Goal: Task Accomplishment & Management: Manage account settings

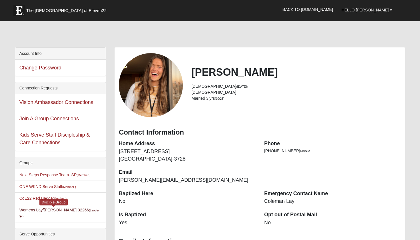
click at [39, 211] on link "Womens Lay/[PERSON_NAME] 32266 (Leader )" at bounding box center [59, 213] width 80 height 11
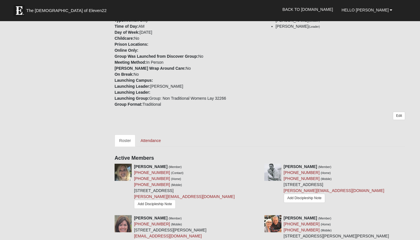
scroll to position [132, 0]
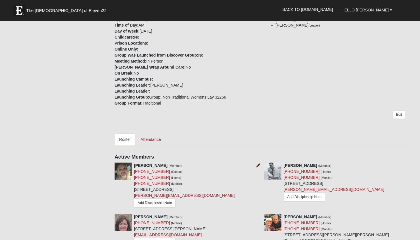
click at [258, 165] on icon at bounding box center [258, 165] width 4 height 4
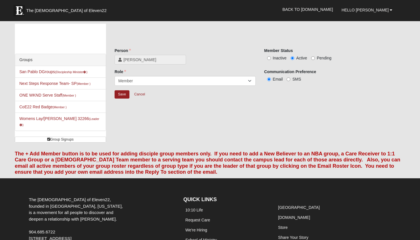
click at [322, 57] on span "Pending" at bounding box center [324, 58] width 15 height 5
click at [315, 57] on input "Pending" at bounding box center [313, 58] width 4 height 4
radio input "true"
click at [124, 92] on input "Save" at bounding box center [122, 94] width 15 height 8
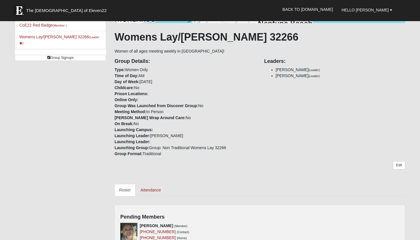
scroll to position [159, 0]
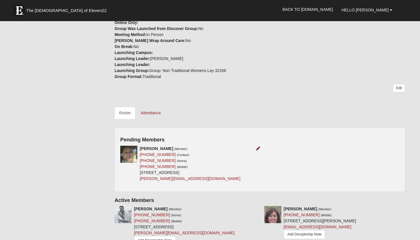
click at [257, 148] on icon at bounding box center [258, 149] width 4 height 4
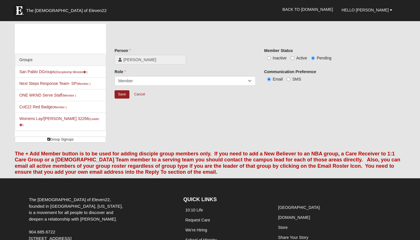
click at [295, 58] on label "Active" at bounding box center [299, 58] width 17 height 6
click at [294, 58] on input "Active" at bounding box center [293, 58] width 4 height 4
radio input "true"
click at [125, 97] on input "Save" at bounding box center [122, 94] width 15 height 8
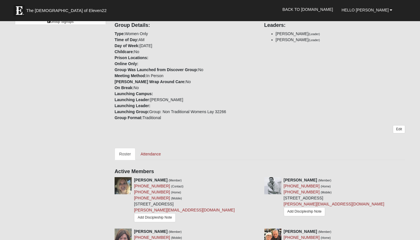
scroll to position [177, 0]
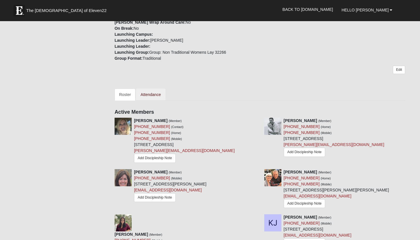
click at [155, 93] on link "Attendance" at bounding box center [150, 95] width 29 height 12
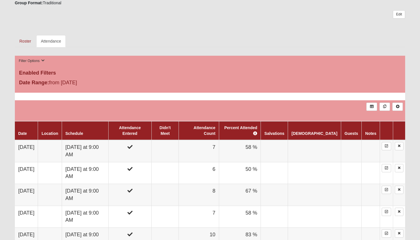
scroll to position [236, 0]
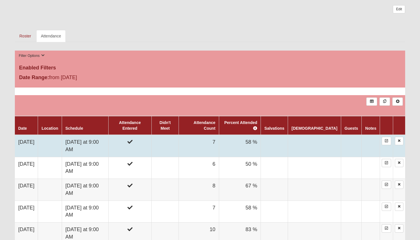
click at [106, 135] on td "[DATE] at 9:00 AM" at bounding box center [85, 146] width 47 height 22
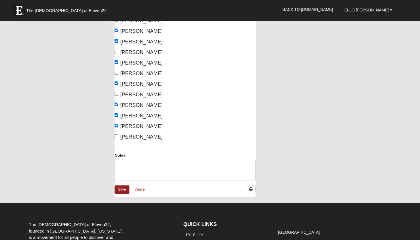
scroll to position [133, 0]
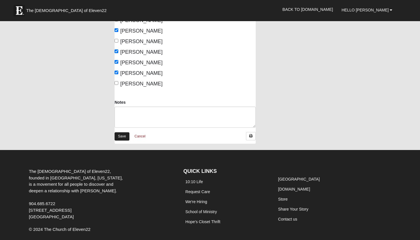
click at [121, 136] on link "Save" at bounding box center [122, 136] width 15 height 8
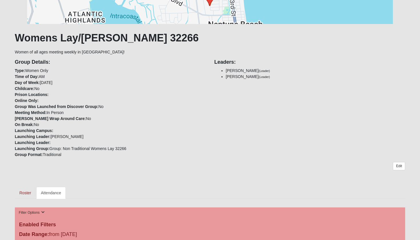
scroll to position [151, 0]
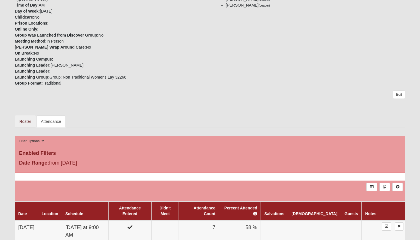
click at [26, 121] on link "Roster" at bounding box center [25, 121] width 21 height 12
